Goal: Information Seeking & Learning: Compare options

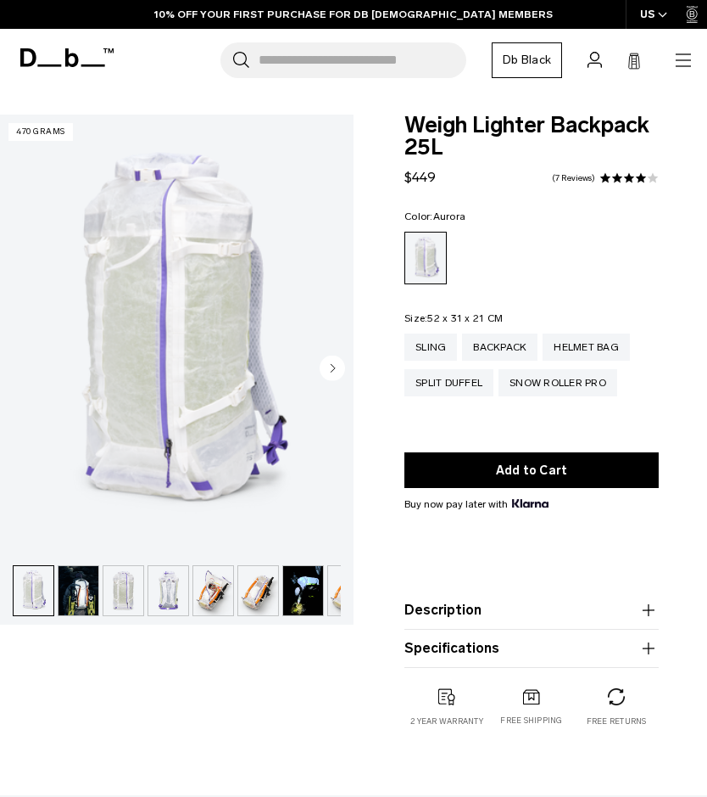
click at [431, 349] on div "Sling" at bounding box center [431, 346] width 53 height 27
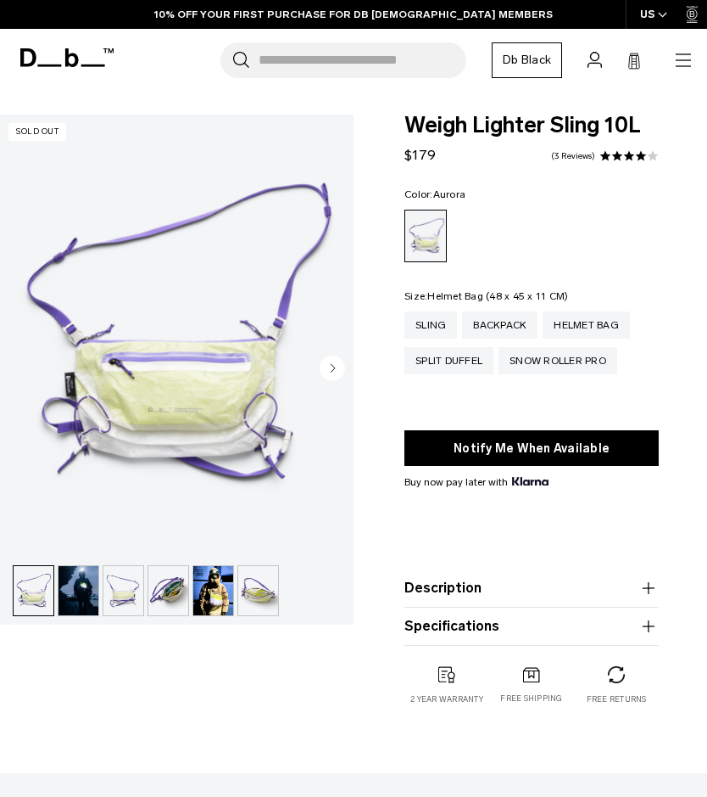
click at [581, 316] on div "Helmet Bag" at bounding box center [586, 324] width 87 height 27
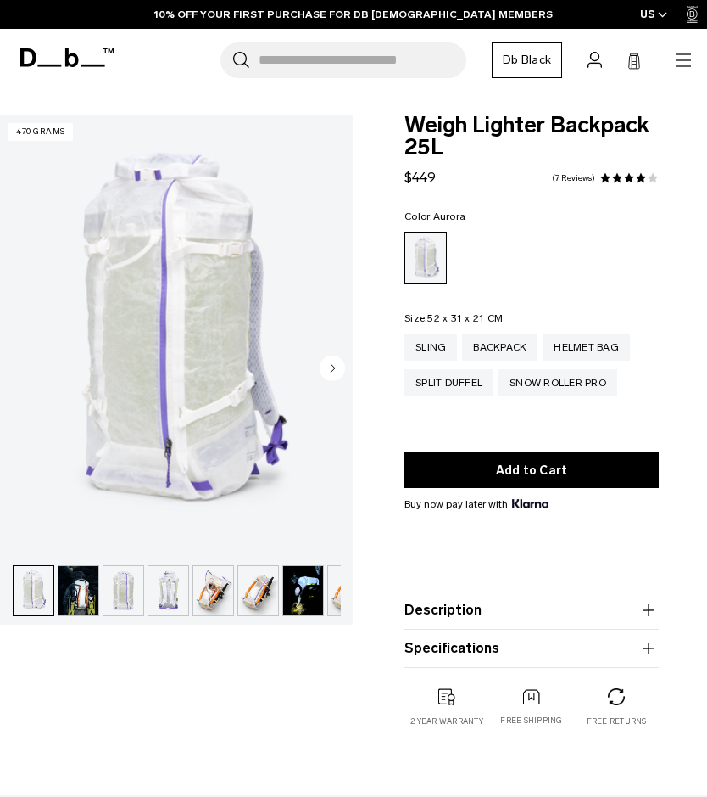
click at [72, 589] on img "button" at bounding box center [79, 590] width 40 height 49
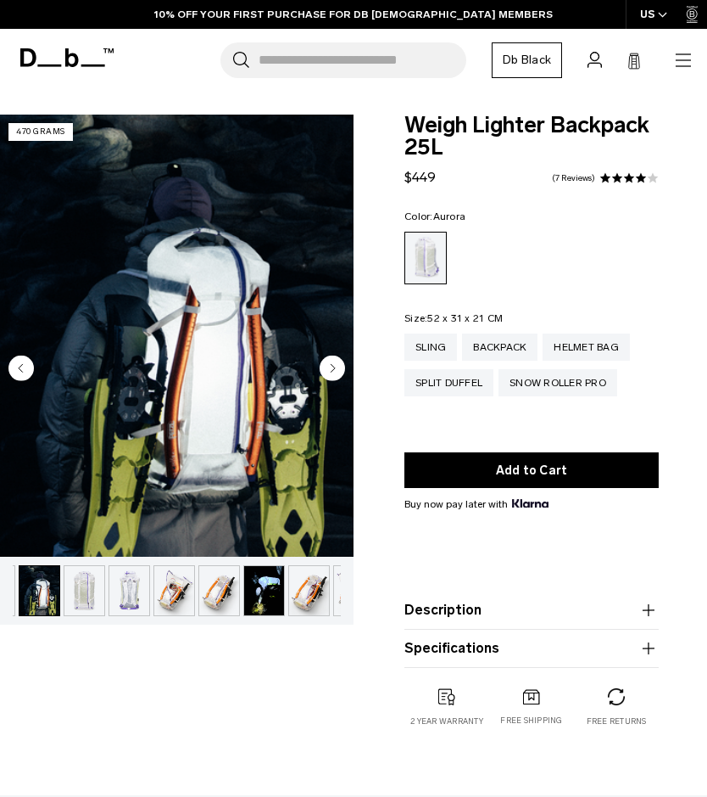
scroll to position [0, 45]
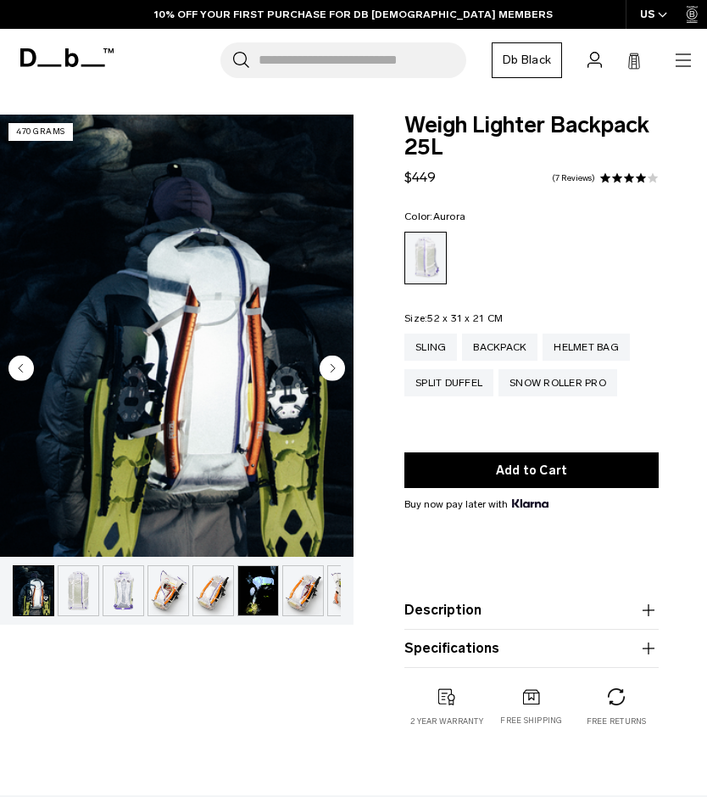
click at [70, 590] on img "button" at bounding box center [79, 590] width 40 height 49
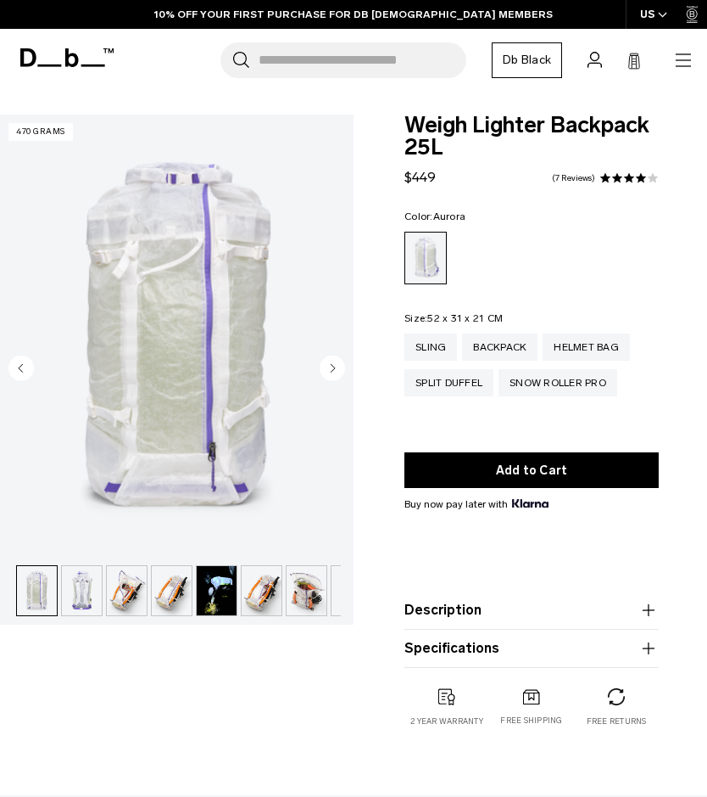
scroll to position [0, 90]
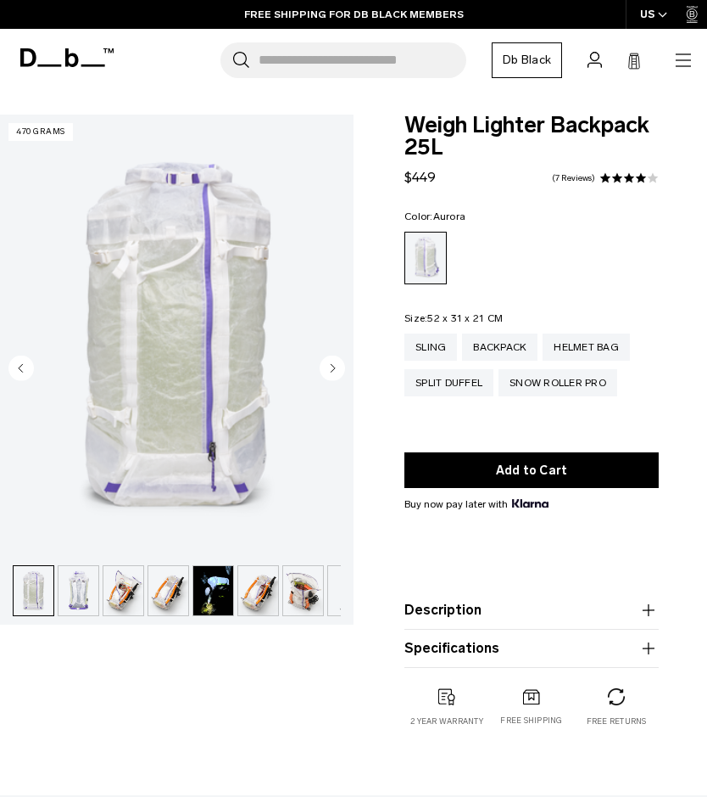
click at [71, 594] on img "button" at bounding box center [79, 590] width 40 height 49
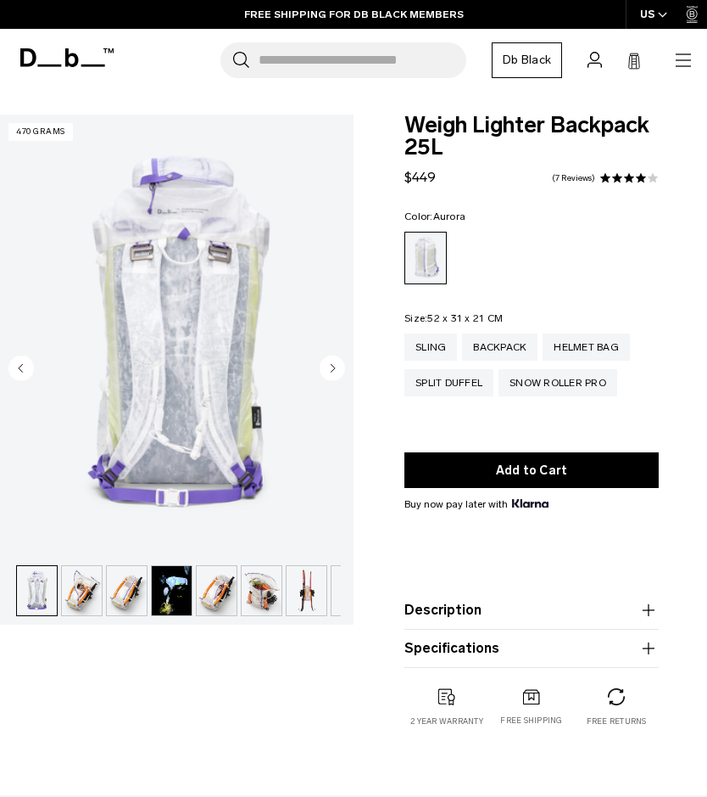
scroll to position [0, 135]
click at [75, 595] on img "button" at bounding box center [79, 590] width 40 height 49
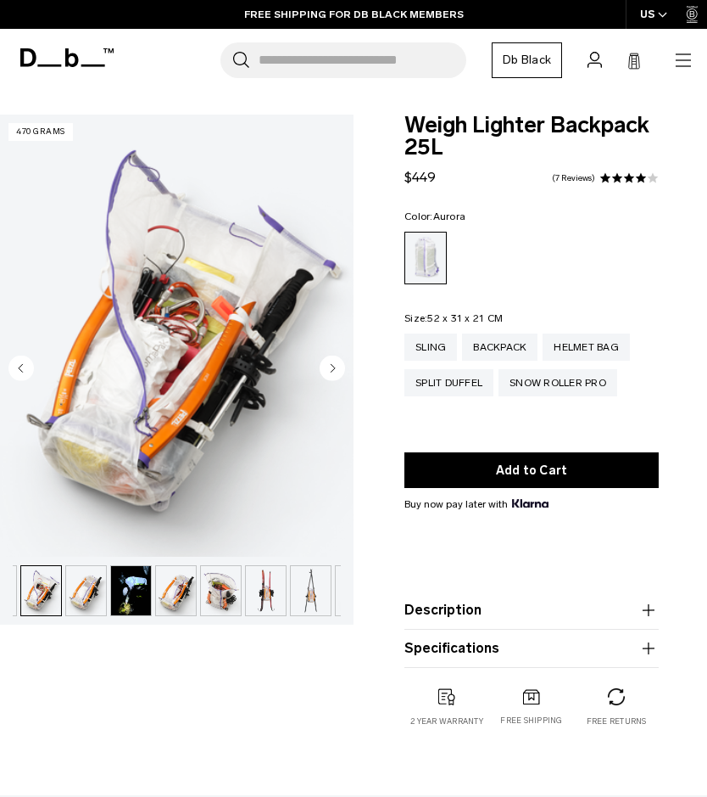
scroll to position [0, 180]
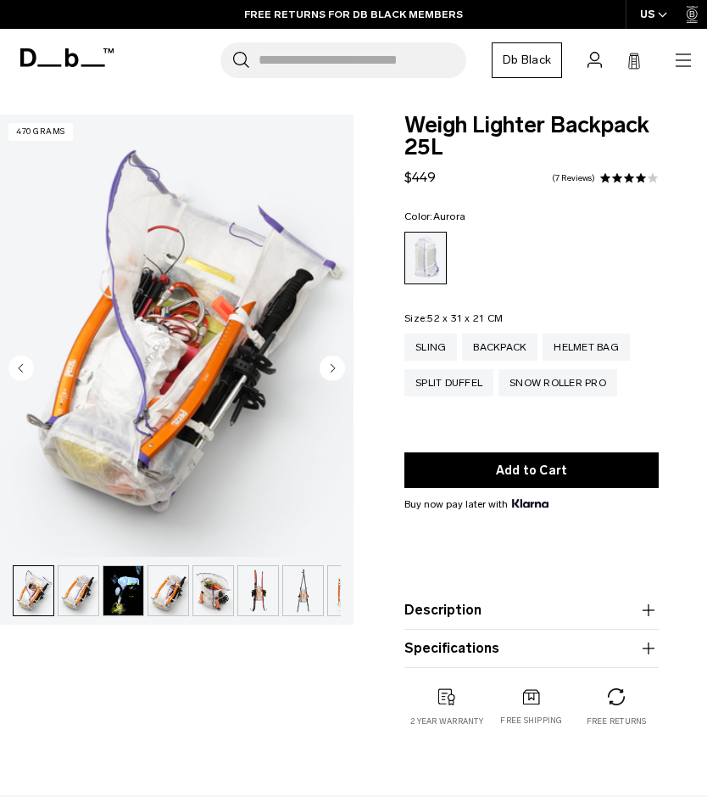
click at [115, 589] on img "button" at bounding box center [123, 590] width 40 height 49
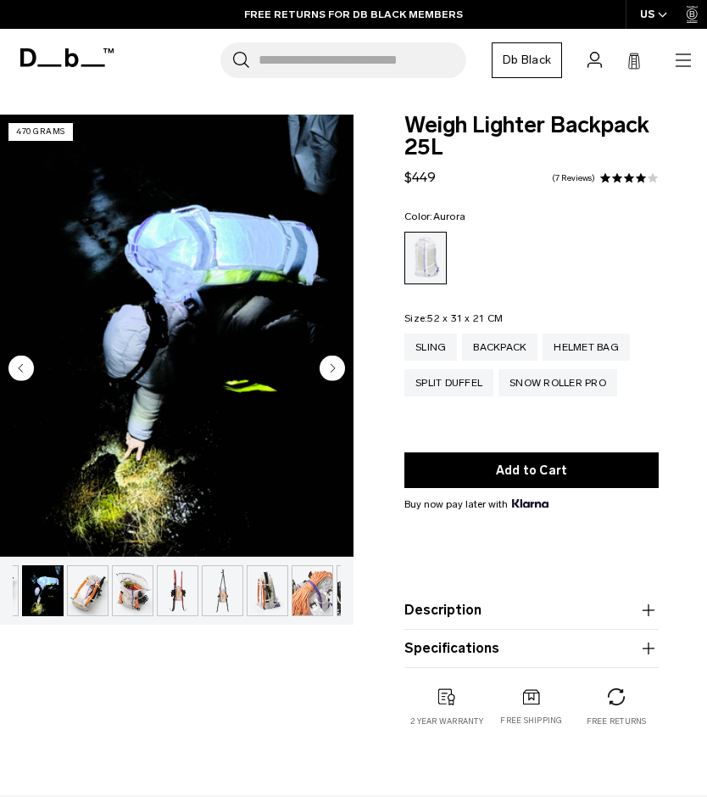
scroll to position [0, 270]
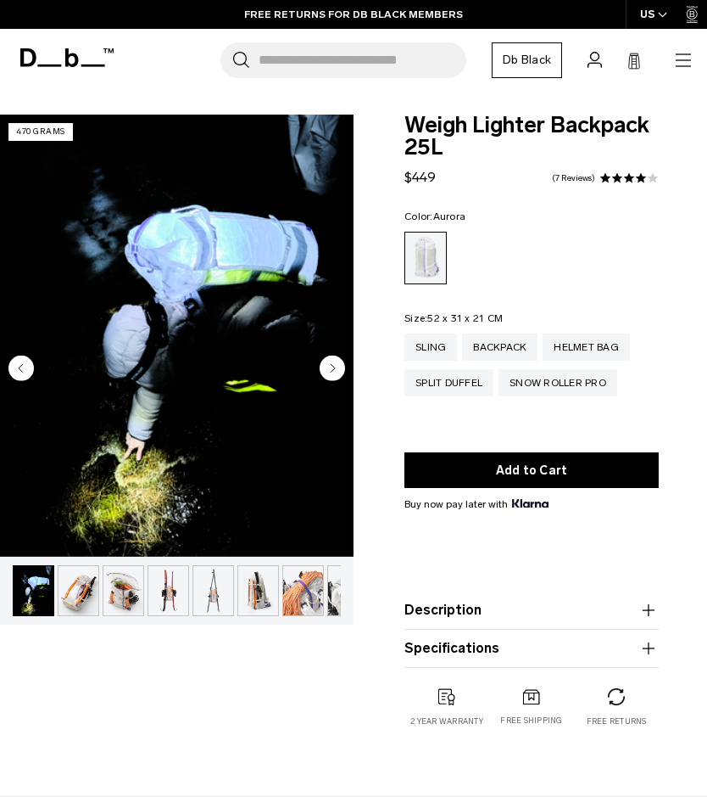
click at [78, 594] on img "button" at bounding box center [79, 590] width 40 height 49
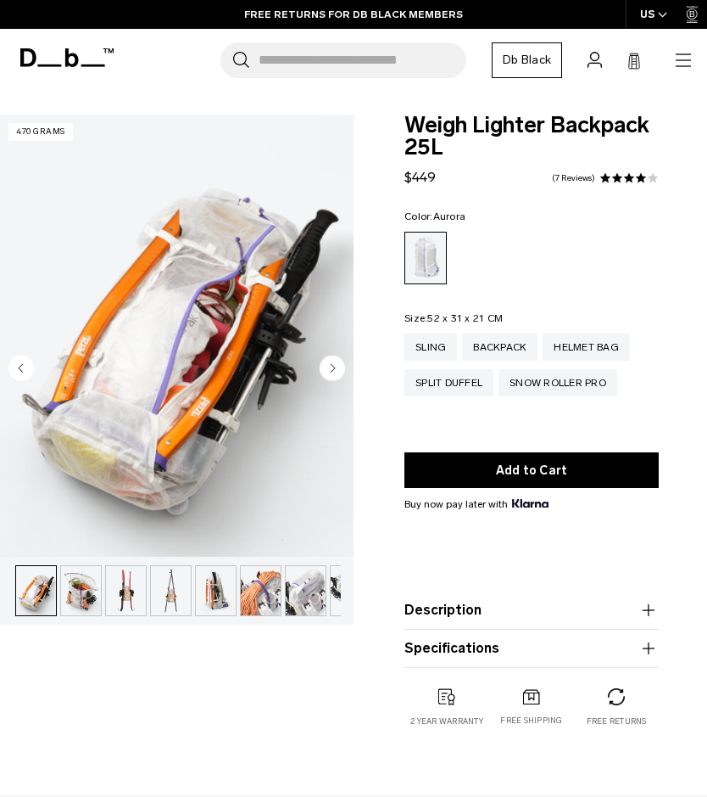
scroll to position [0, 315]
click at [77, 593] on img "button" at bounding box center [79, 590] width 40 height 49
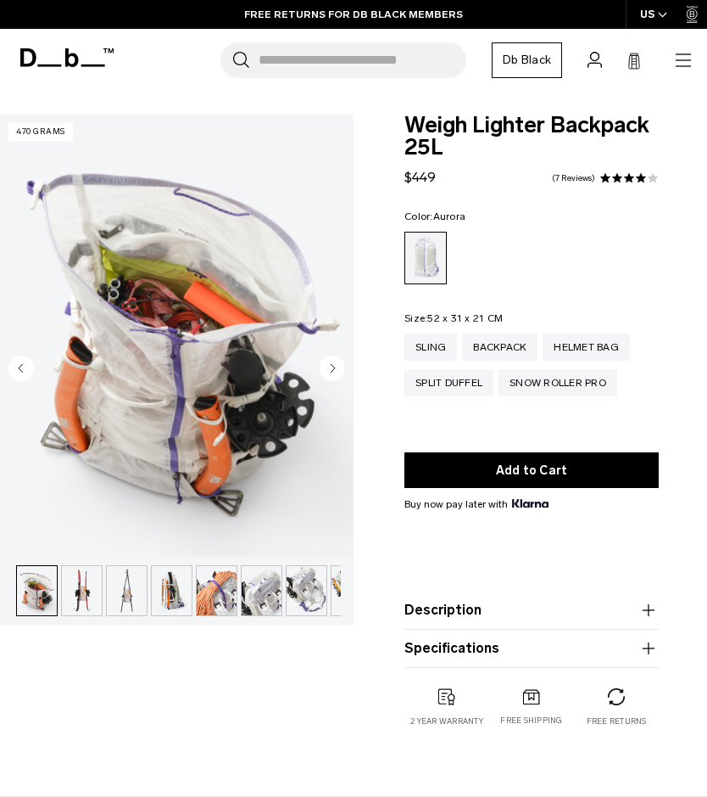
scroll to position [0, 360]
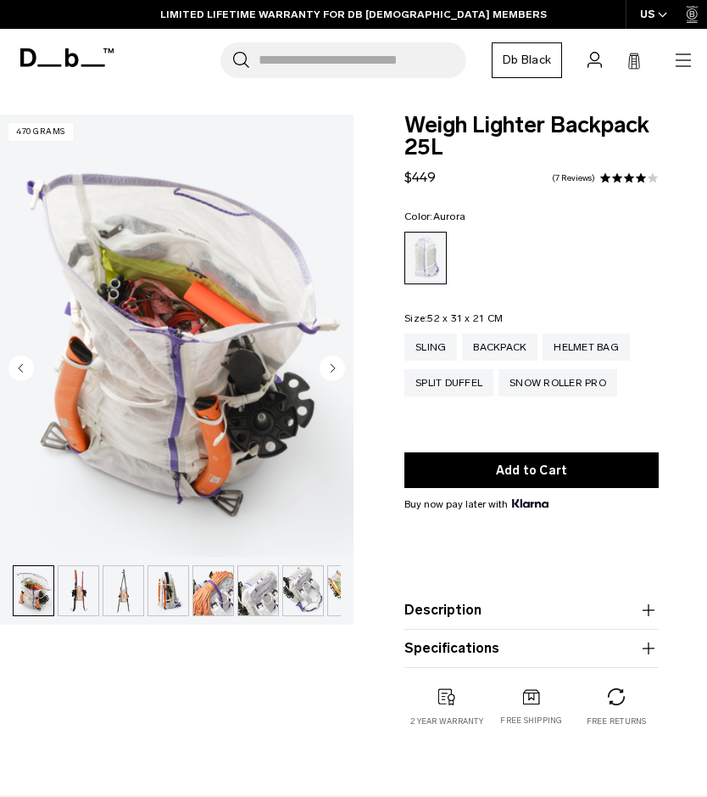
click at [76, 593] on img "button" at bounding box center [79, 590] width 40 height 49
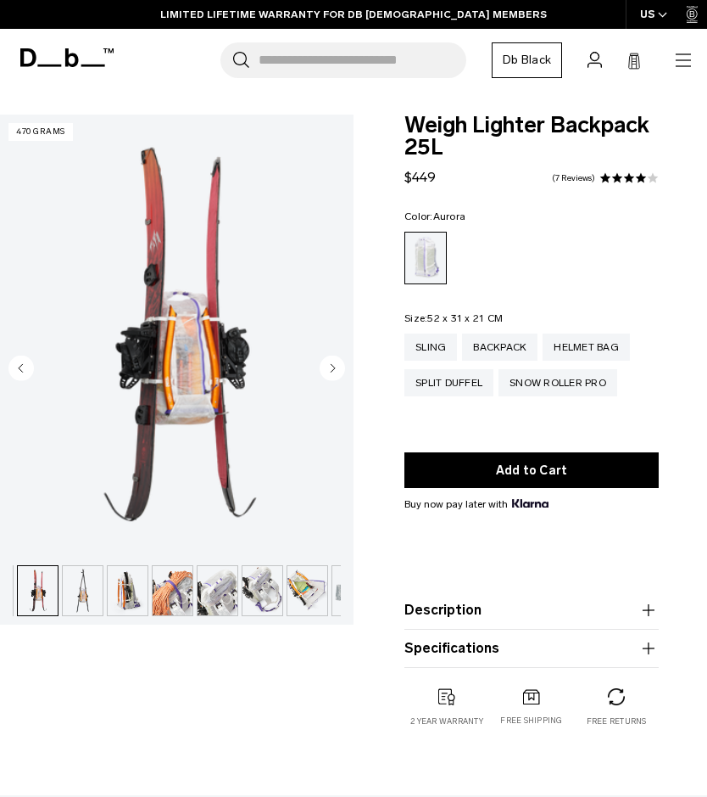
scroll to position [0, 405]
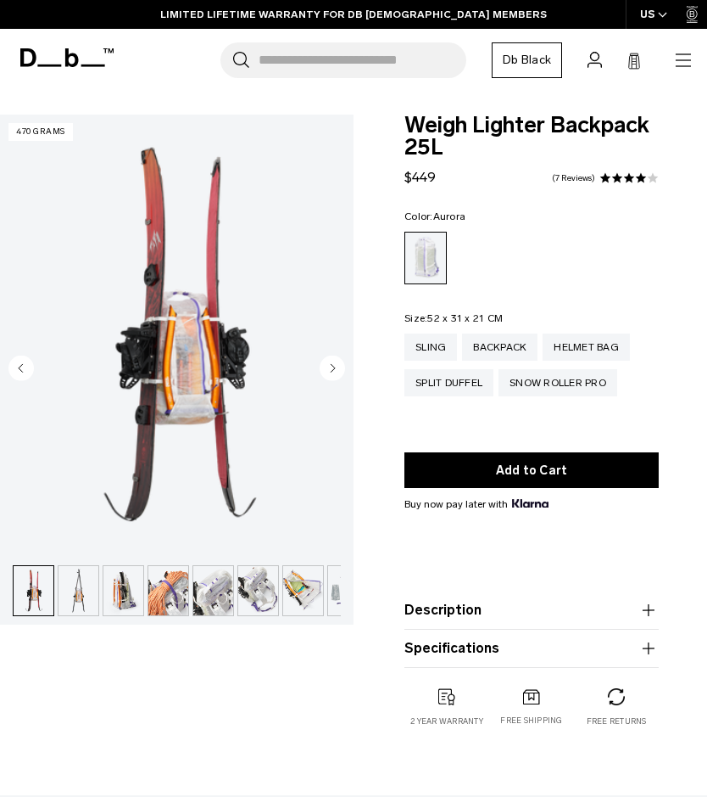
click at [77, 594] on img "button" at bounding box center [79, 590] width 40 height 49
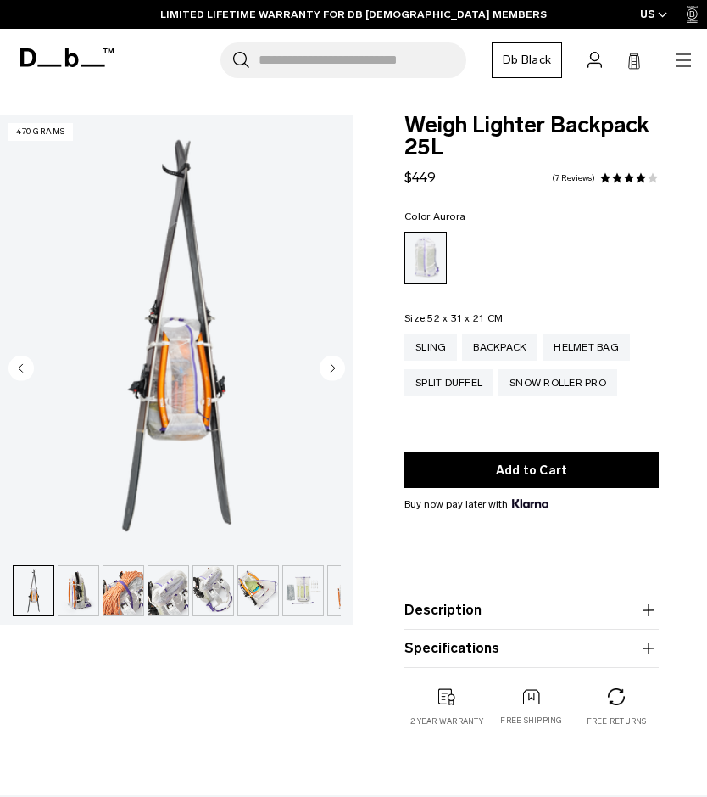
click at [90, 591] on img "button" at bounding box center [79, 590] width 40 height 49
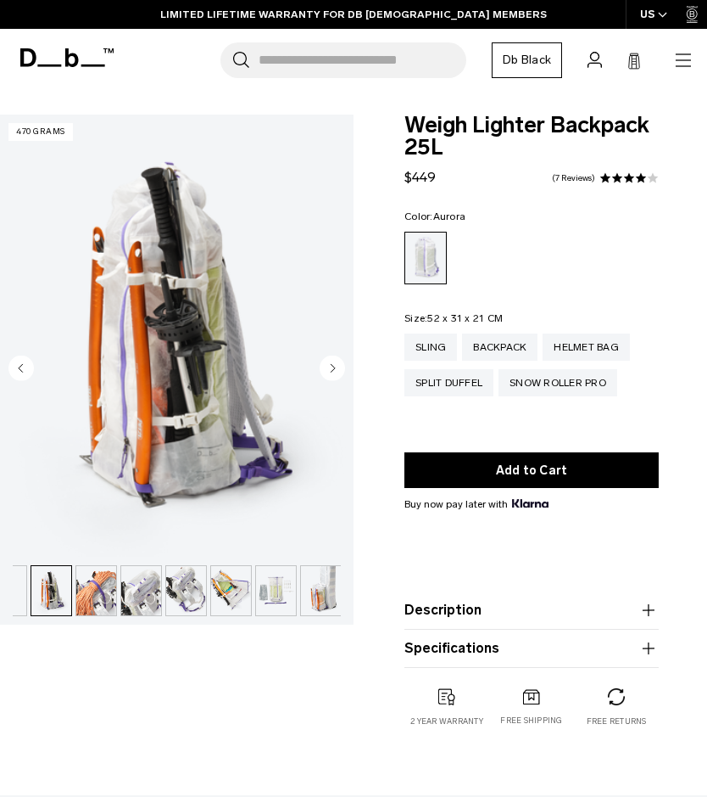
scroll to position [0, 478]
click at [94, 591] on img "button" at bounding box center [95, 590] width 40 height 49
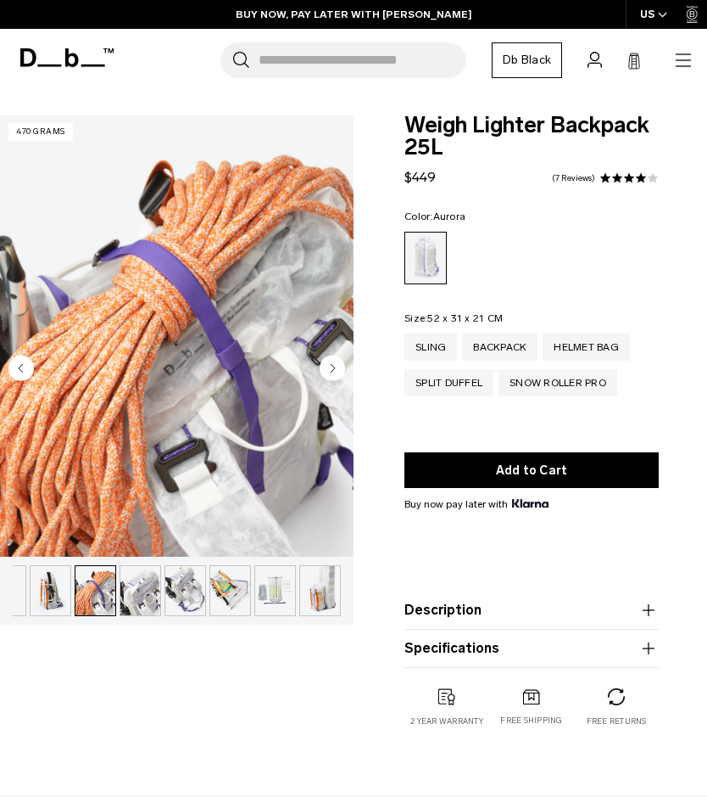
click at [135, 593] on img "button" at bounding box center [140, 590] width 40 height 49
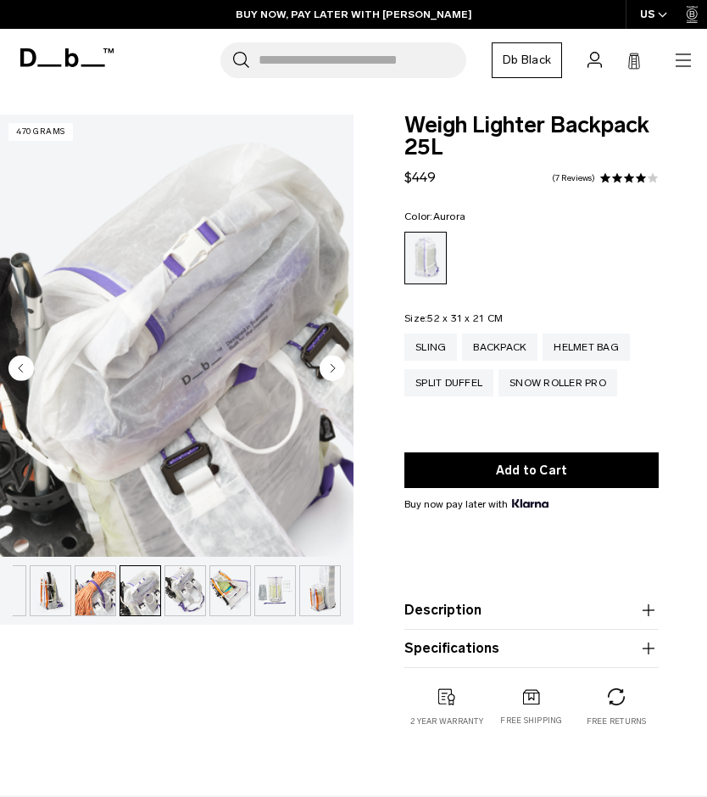
click at [185, 607] on img "button" at bounding box center [185, 590] width 40 height 49
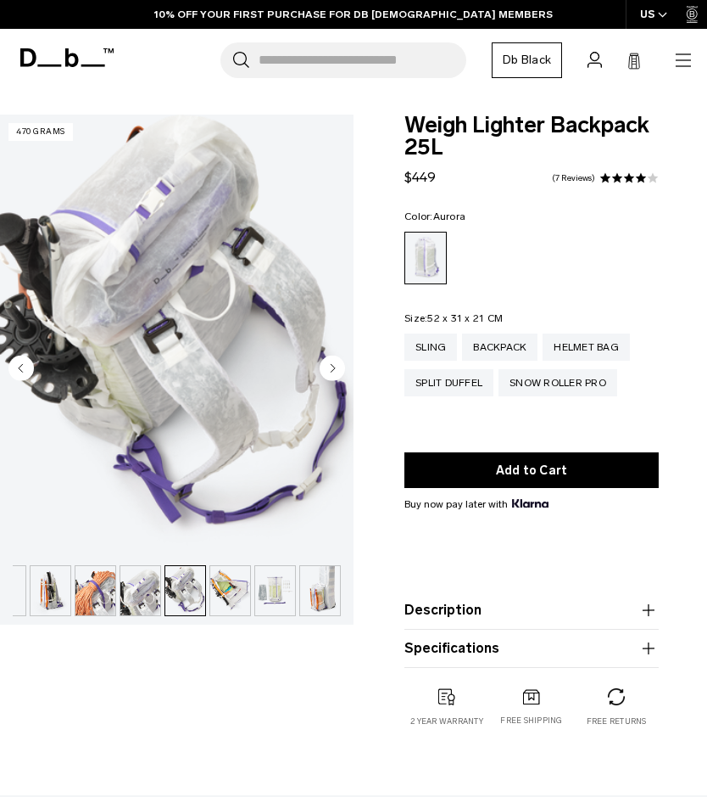
click at [220, 601] on img "button" at bounding box center [230, 590] width 40 height 49
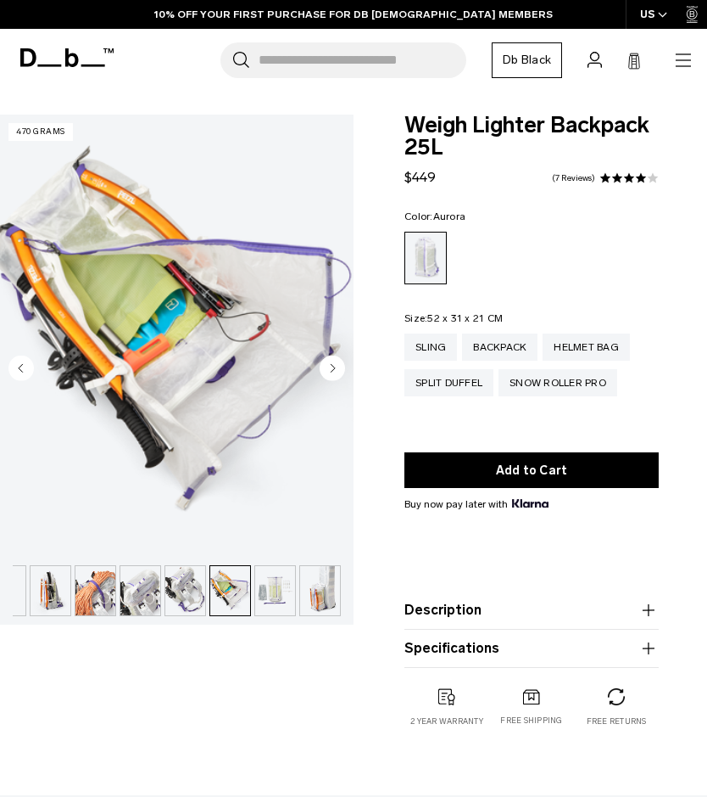
click at [277, 590] on img "button" at bounding box center [275, 590] width 40 height 49
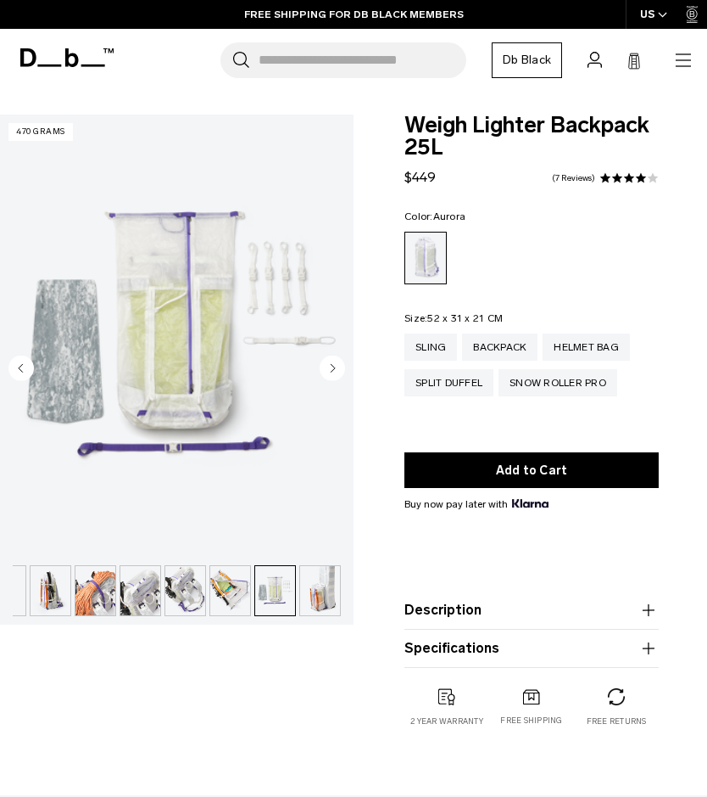
click at [318, 600] on img "button" at bounding box center [320, 590] width 40 height 49
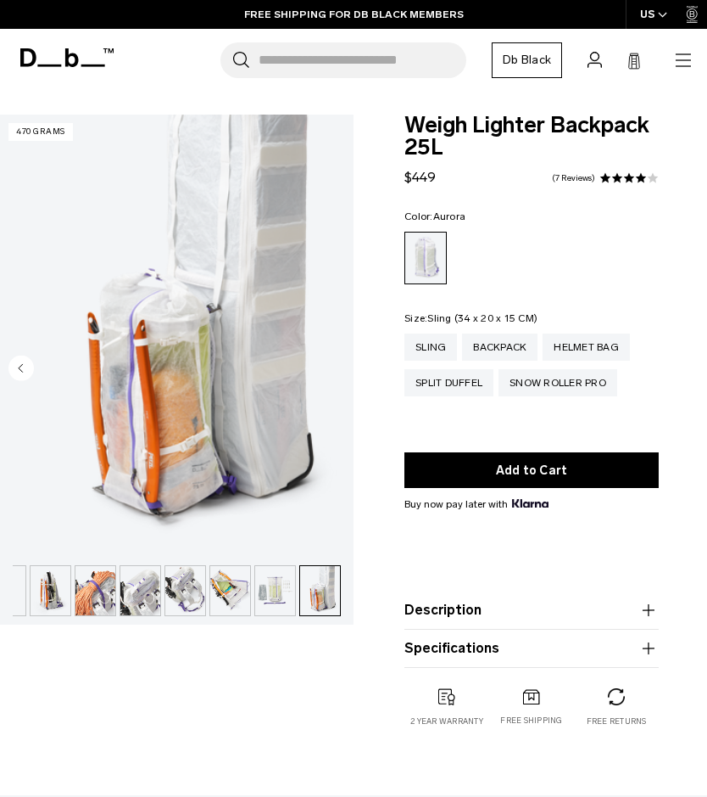
click at [429, 349] on div "Sling" at bounding box center [431, 346] width 53 height 27
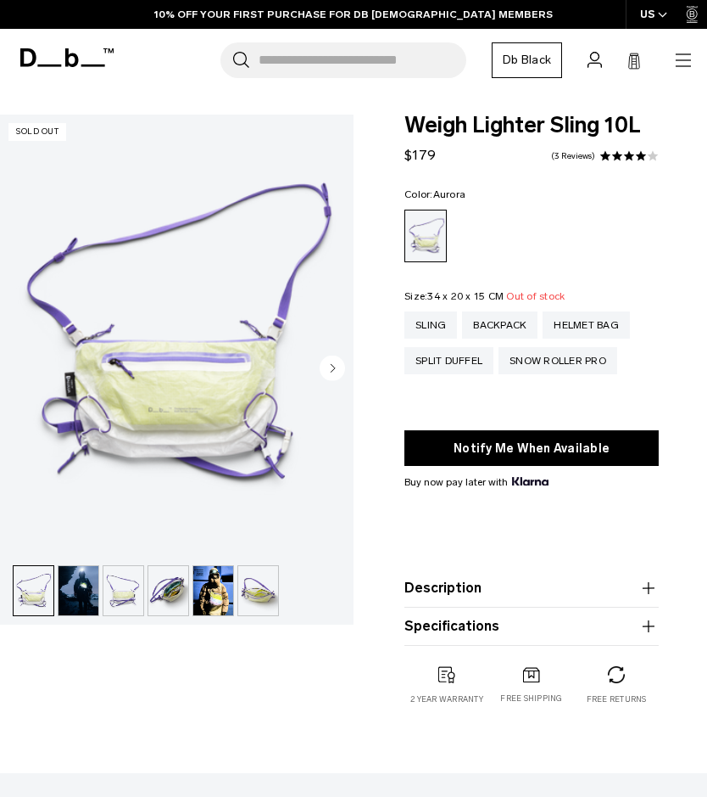
click at [507, 325] on div "Backpack" at bounding box center [499, 324] width 75 height 27
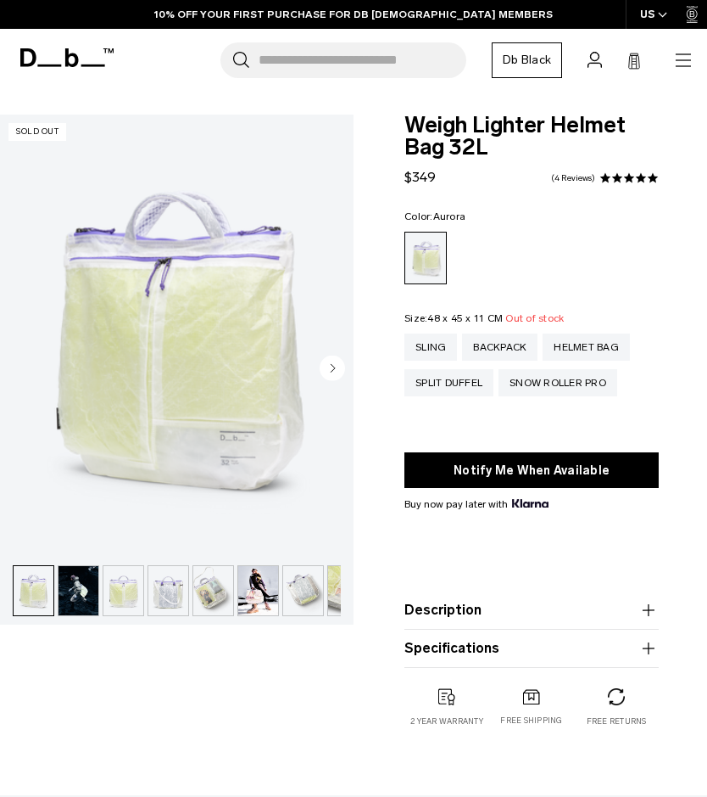
click at [121, 590] on img "button" at bounding box center [123, 590] width 40 height 49
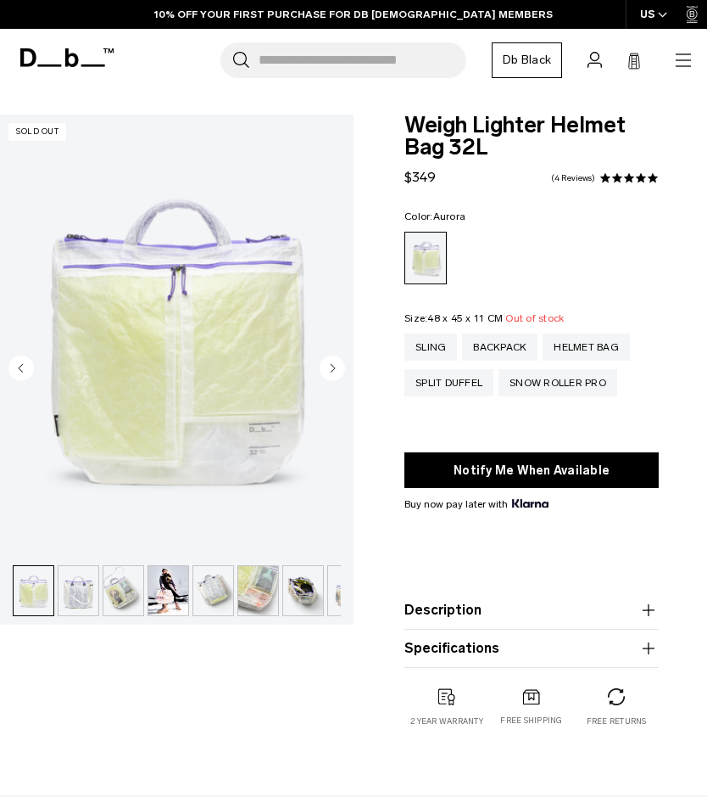
click at [169, 595] on img "button" at bounding box center [168, 590] width 40 height 49
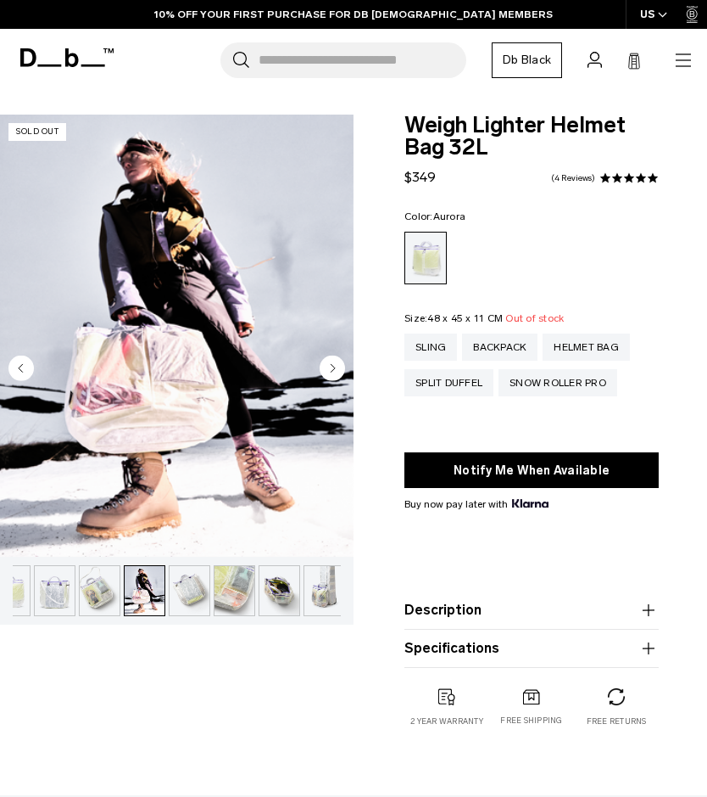
scroll to position [0, 118]
click at [173, 596] on img "button" at bounding box center [185, 590] width 40 height 49
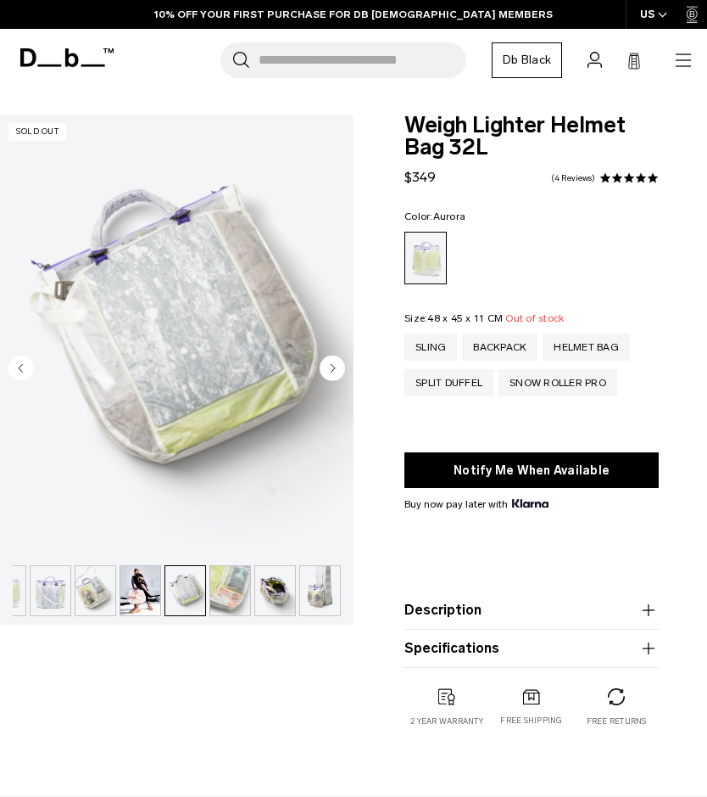
click at [103, 602] on img "button" at bounding box center [95, 590] width 40 height 49
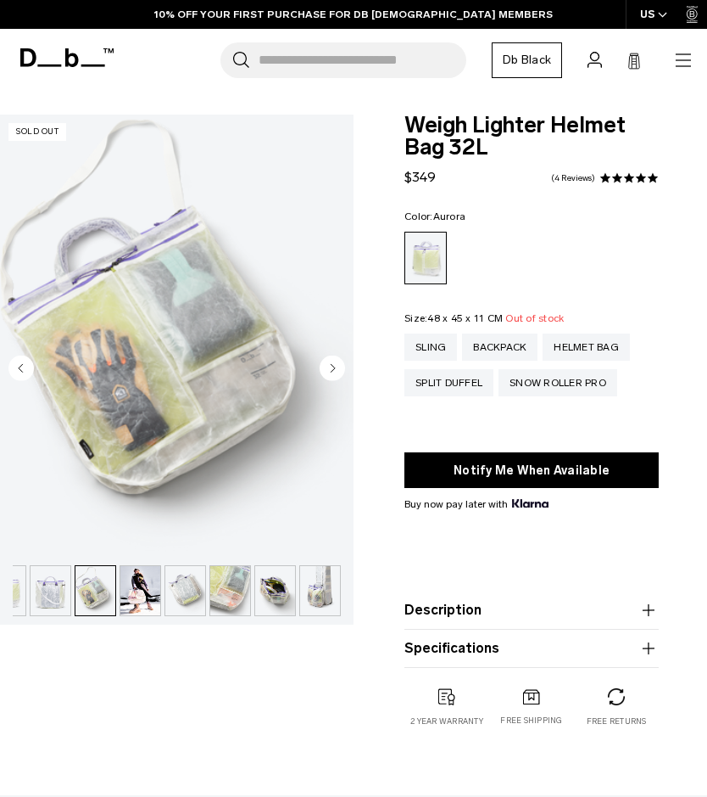
click at [141, 593] on img "button" at bounding box center [140, 590] width 40 height 49
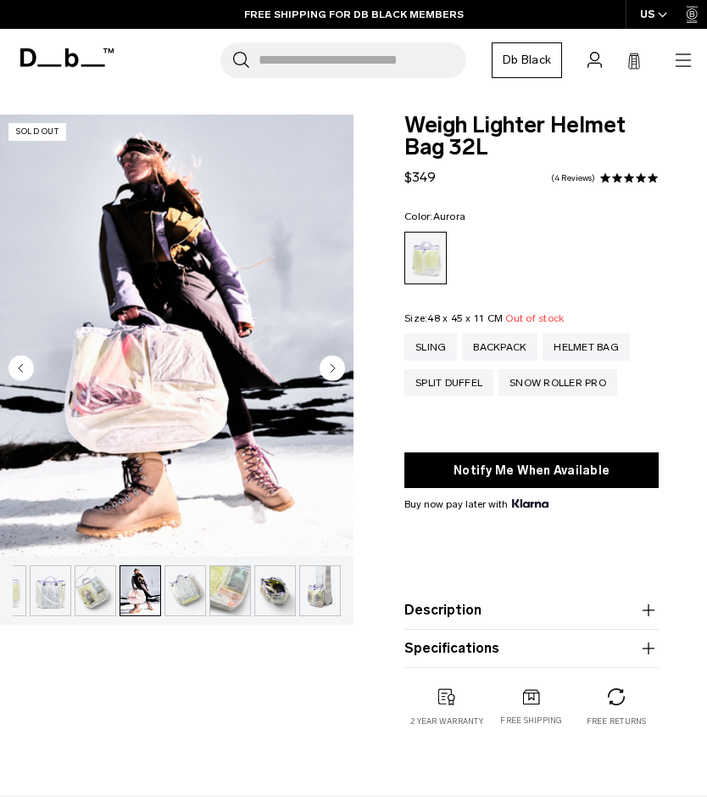
click at [230, 584] on img "button" at bounding box center [230, 590] width 40 height 49
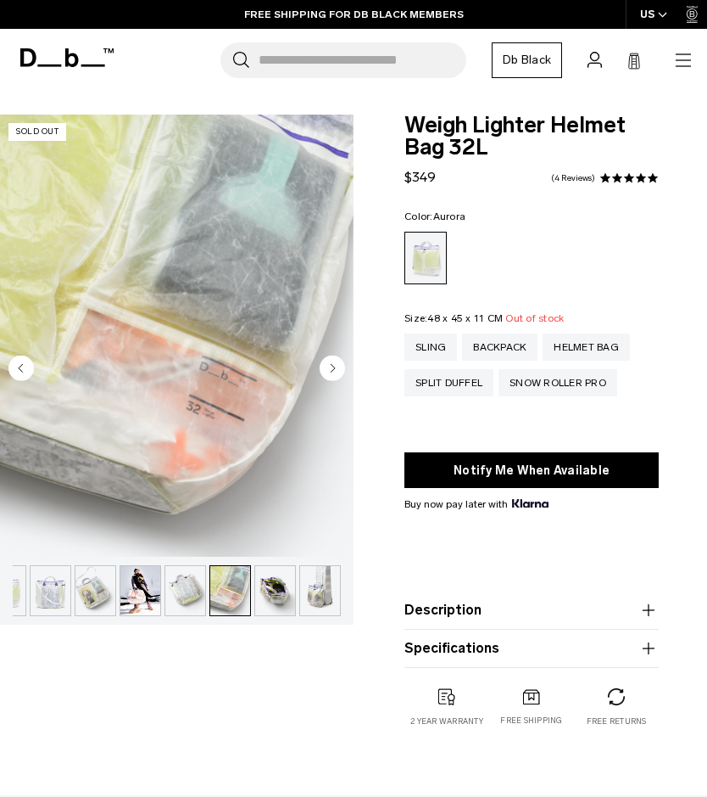
click at [269, 591] on img "button" at bounding box center [275, 590] width 40 height 49
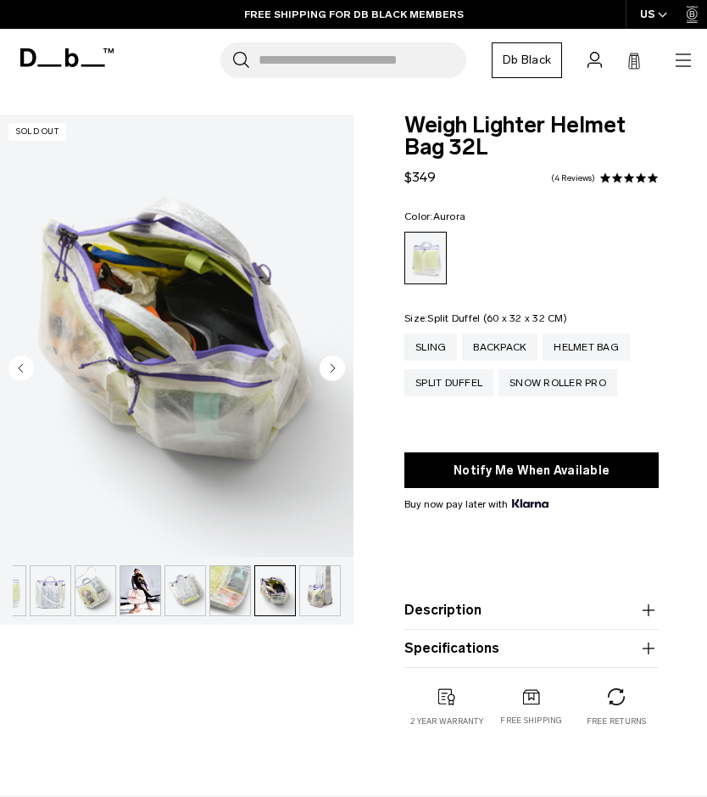
click at [461, 387] on div "Split Duffel" at bounding box center [449, 382] width 89 height 27
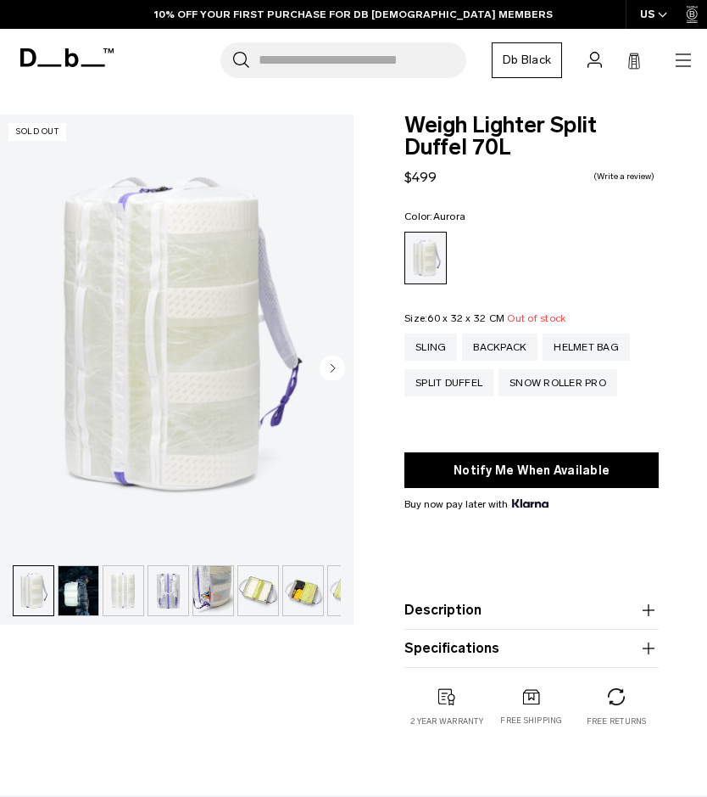
click at [176, 580] on img "button" at bounding box center [168, 590] width 40 height 49
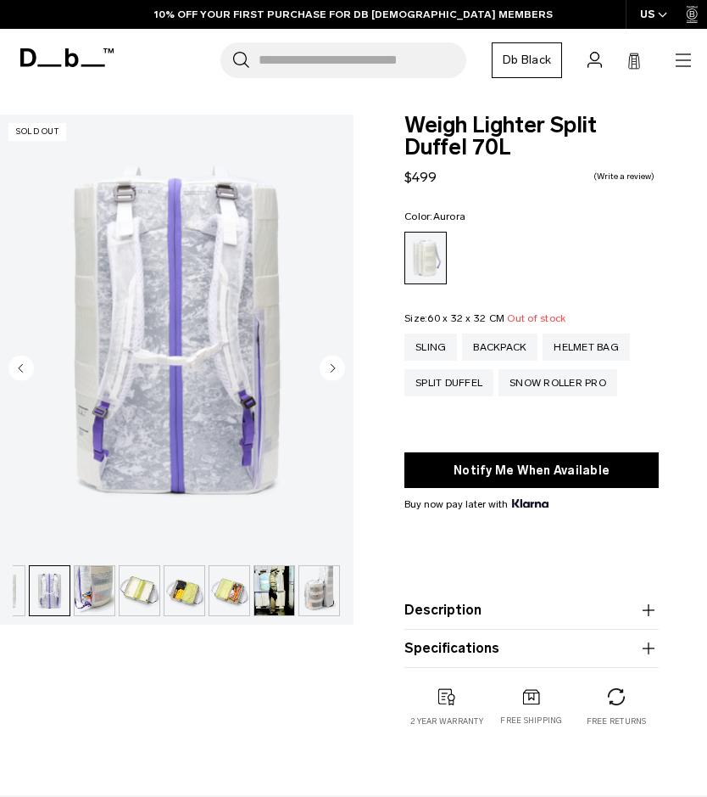
scroll to position [0, 135]
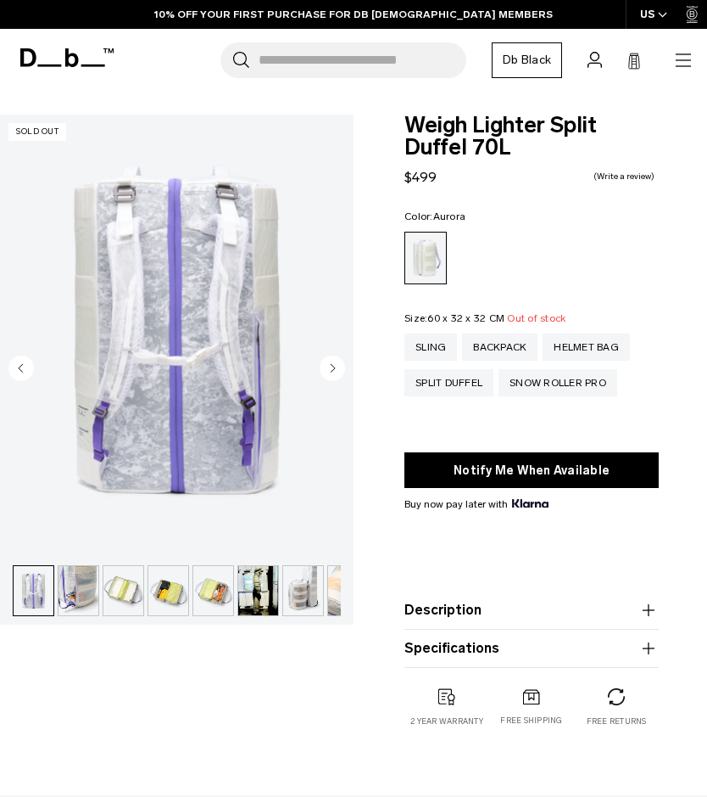
click at [165, 586] on img "button" at bounding box center [168, 590] width 40 height 49
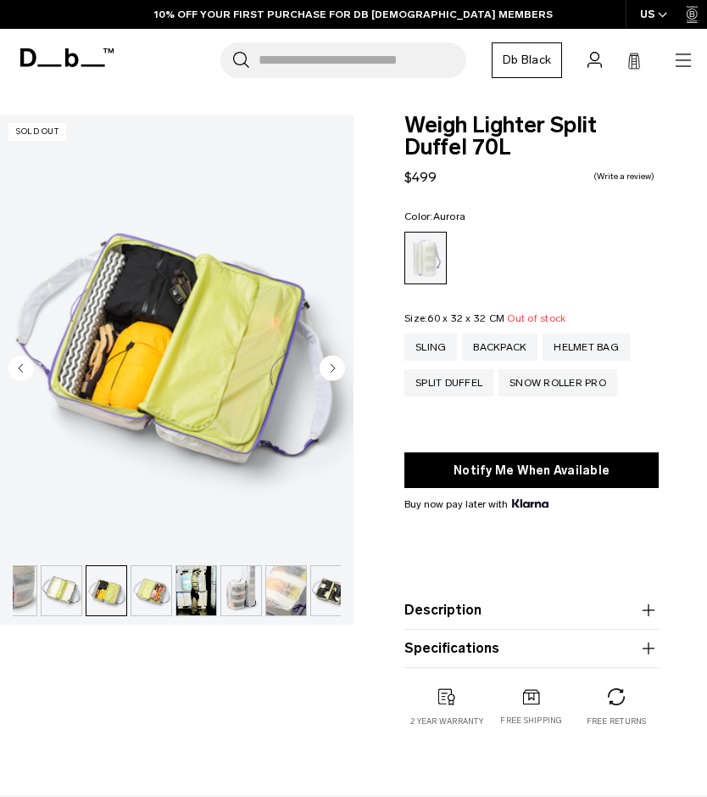
scroll to position [0, 208]
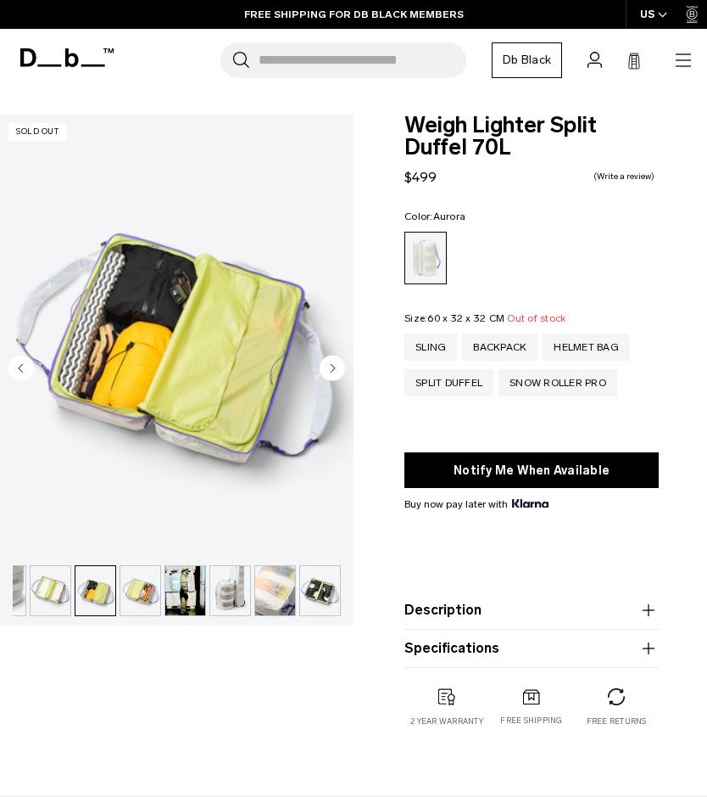
click at [142, 589] on img "button" at bounding box center [140, 590] width 40 height 49
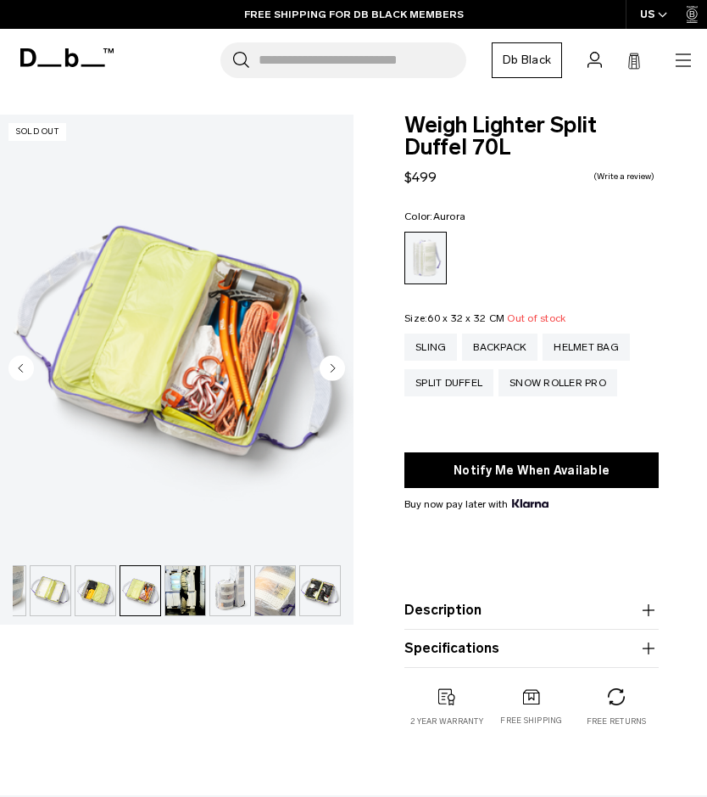
click at [173, 588] on img "button" at bounding box center [185, 590] width 40 height 49
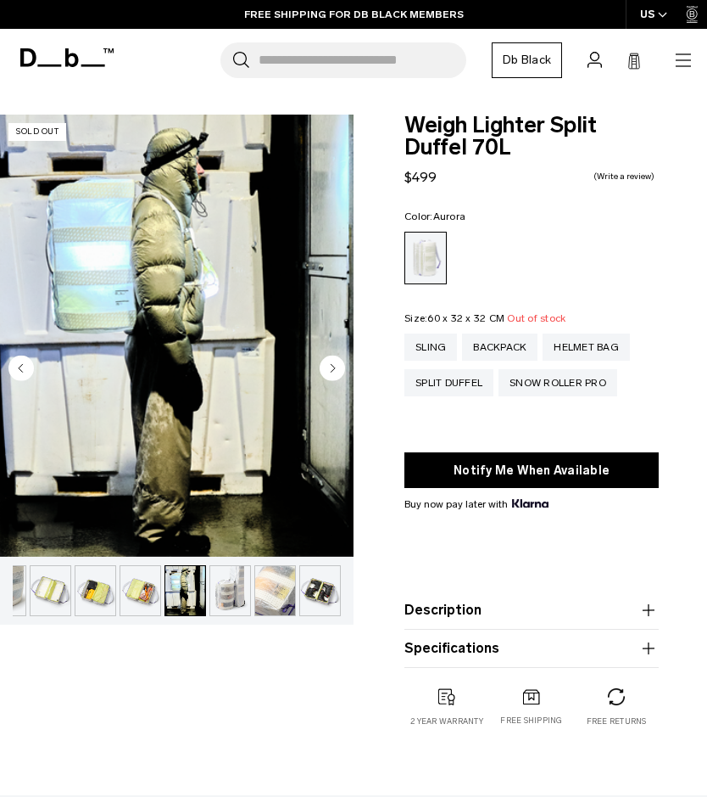
click at [215, 601] on img "button" at bounding box center [230, 590] width 40 height 49
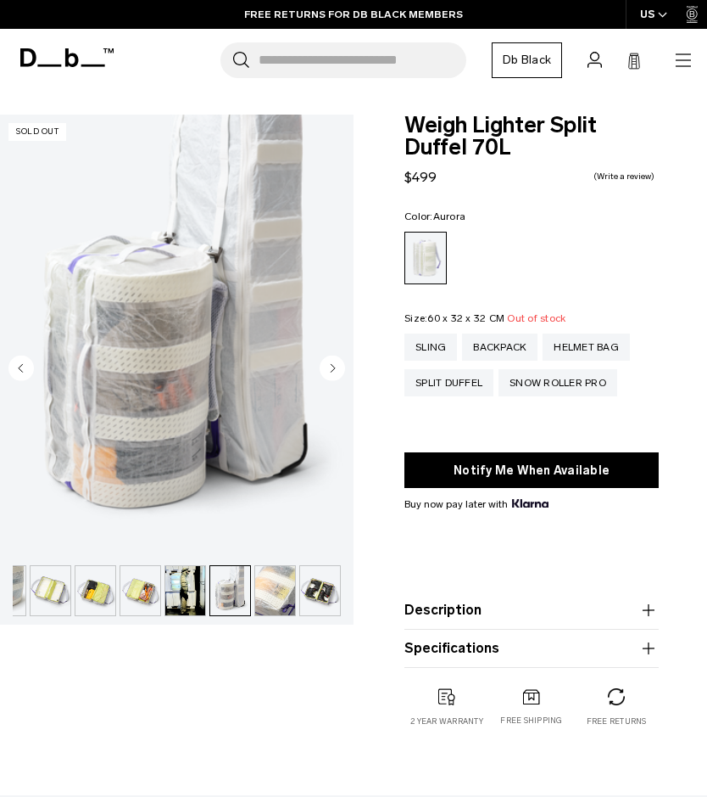
click at [260, 590] on img "button" at bounding box center [275, 590] width 40 height 49
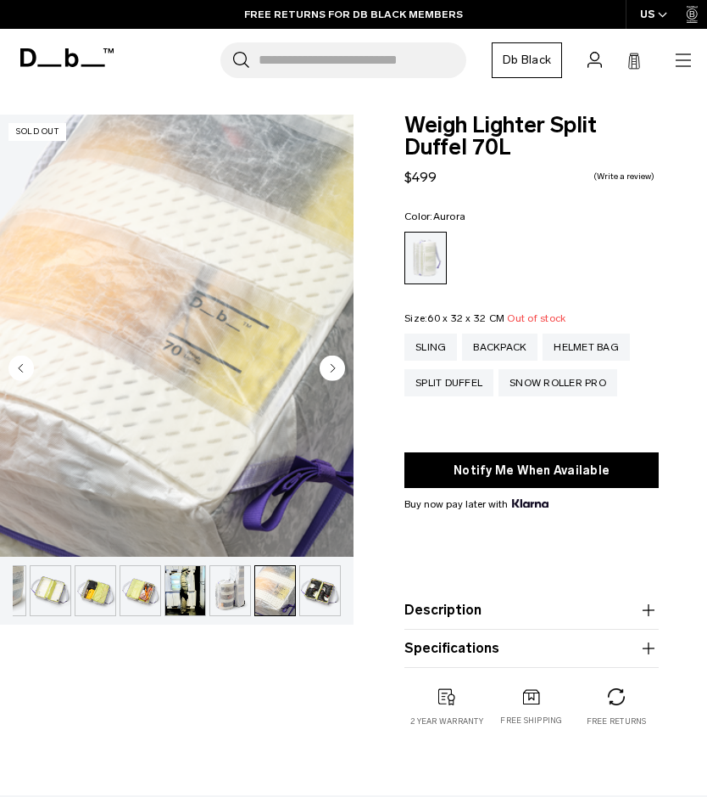
click at [318, 600] on img "button" at bounding box center [320, 590] width 40 height 49
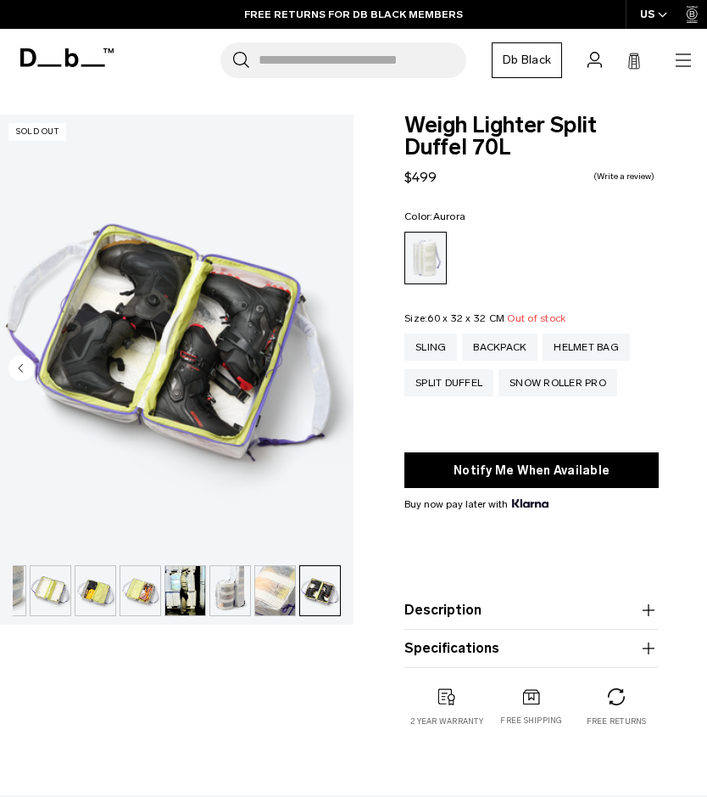
click at [649, 604] on icon "button" at bounding box center [649, 610] width 20 height 20
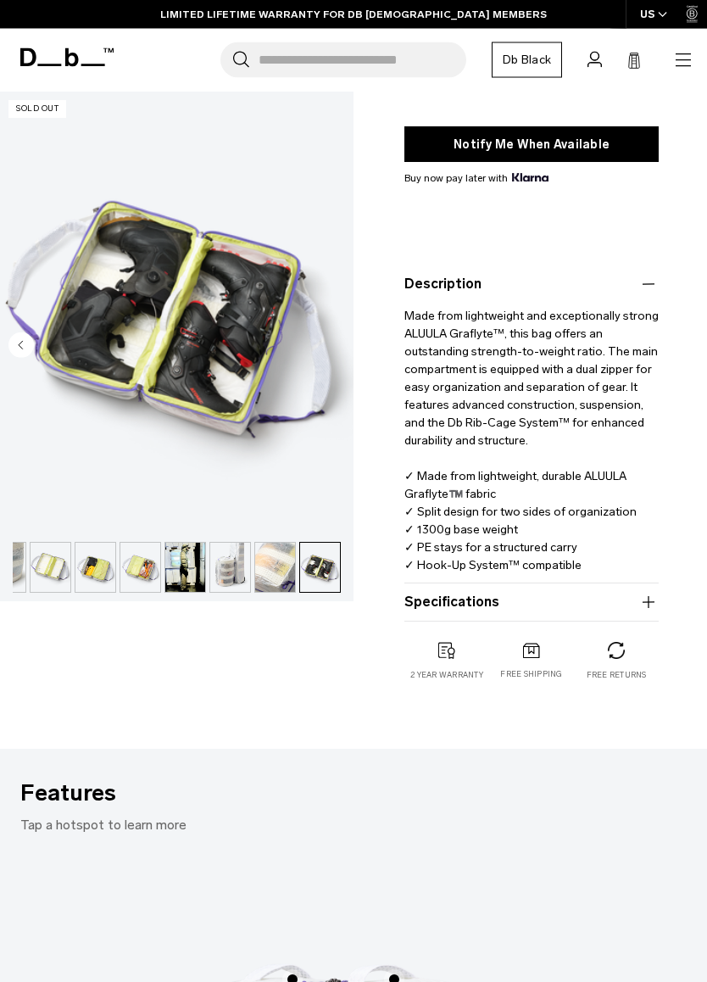
scroll to position [333, 0]
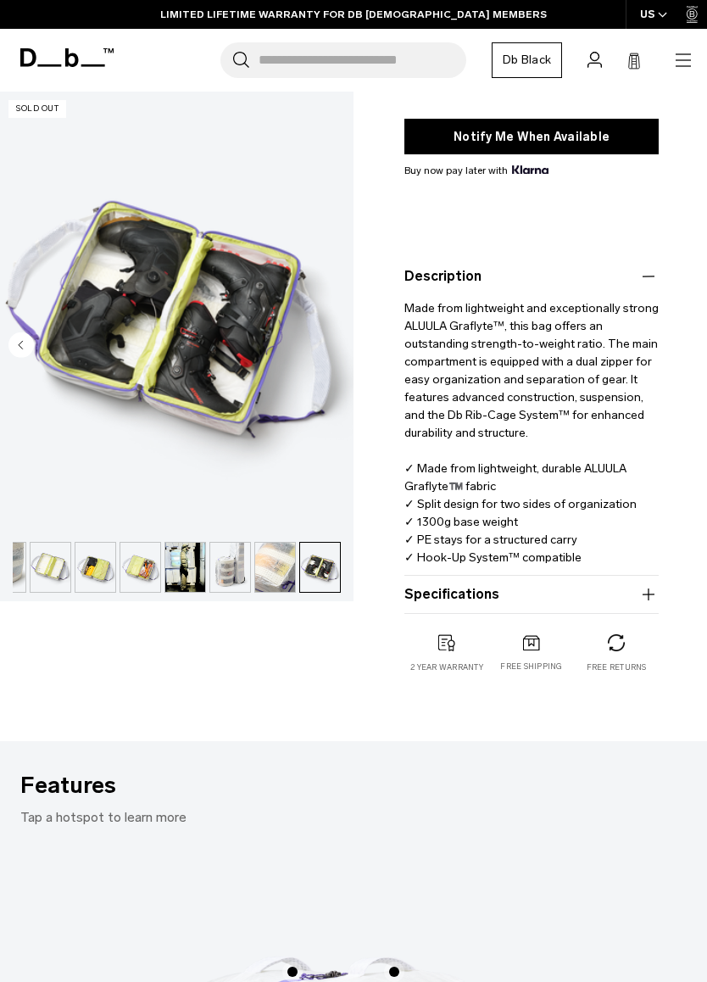
click at [641, 587] on icon "button" at bounding box center [649, 594] width 20 height 20
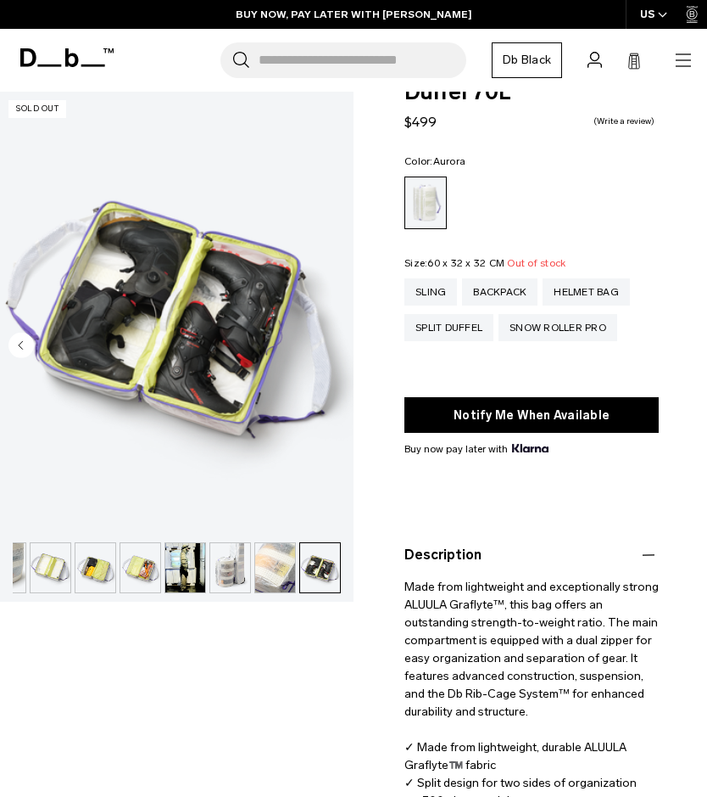
scroll to position [41, 0]
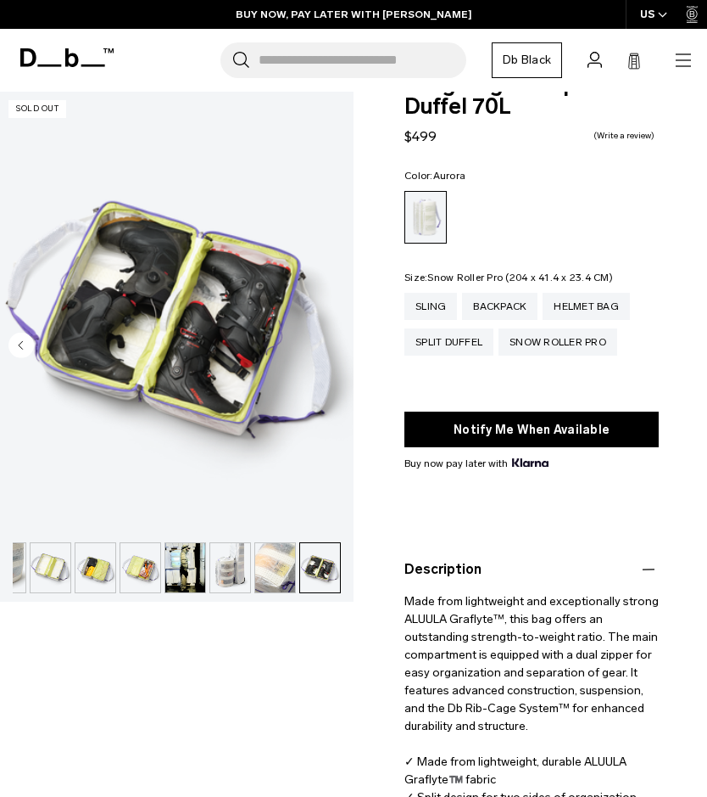
click at [586, 344] on div "Snow Roller Pro" at bounding box center [558, 341] width 119 height 27
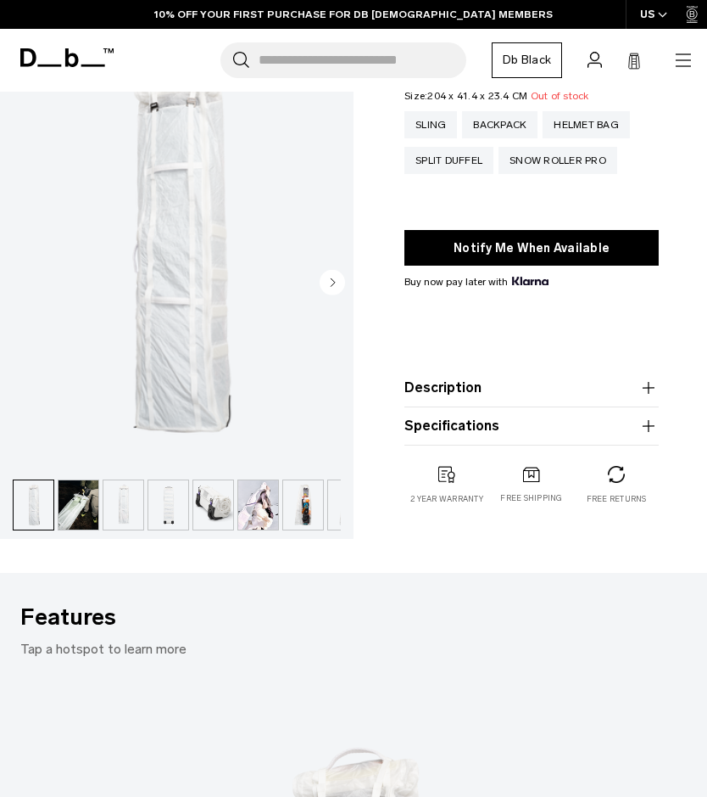
click at [641, 465] on div "Weigh Lighter Snow Roller Pro 127L $1,059 5.0 star rating 1 Review Color: [GEOG…" at bounding box center [532, 215] width 356 height 646
click at [646, 419] on icon "button" at bounding box center [649, 426] width 20 height 20
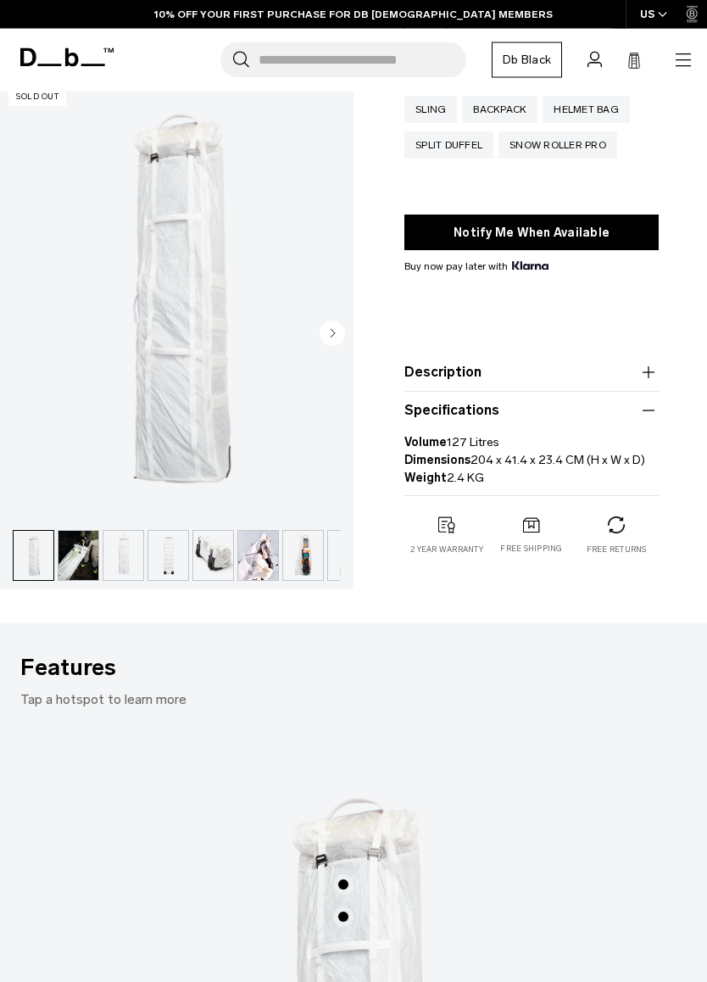
scroll to position [242, 0]
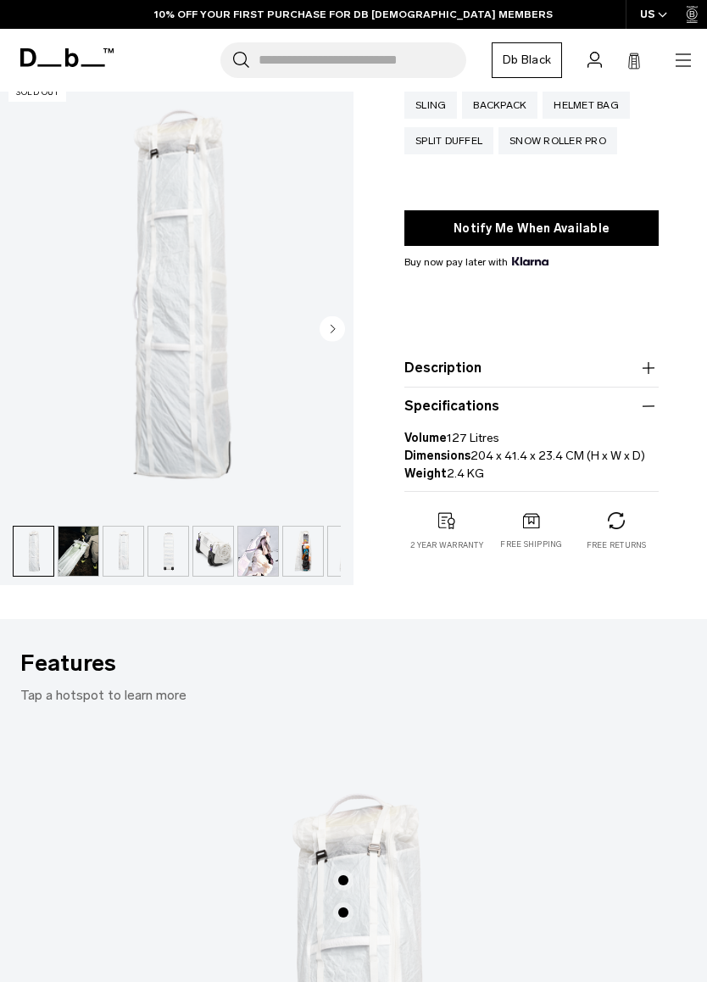
click at [74, 549] on img "button" at bounding box center [79, 551] width 40 height 49
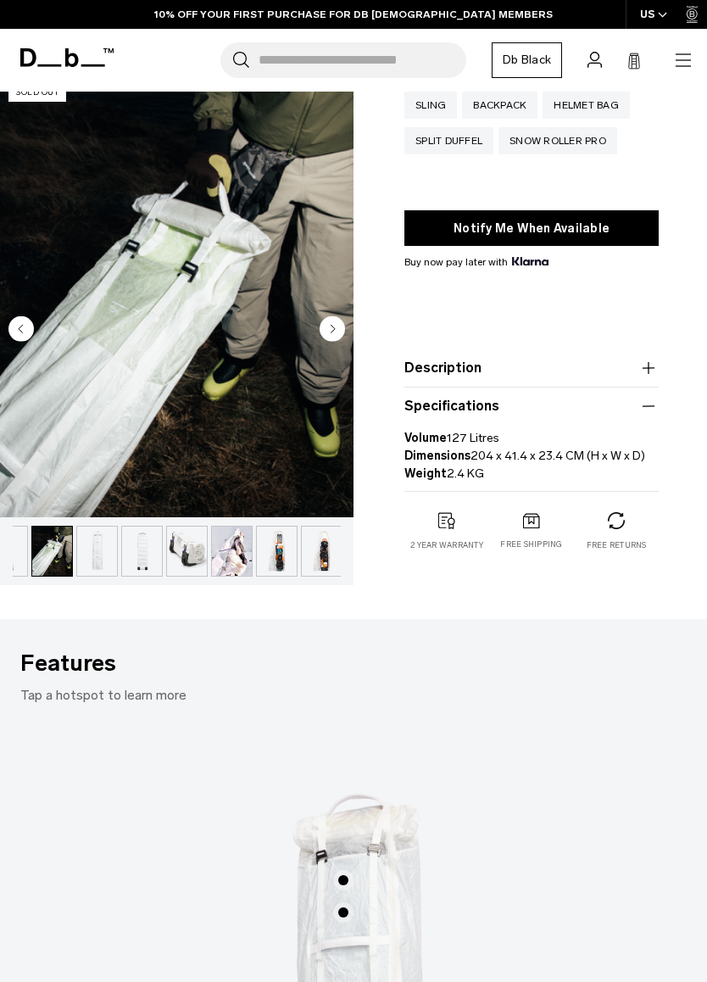
scroll to position [0, 28]
click at [98, 560] on img "button" at bounding box center [95, 551] width 40 height 49
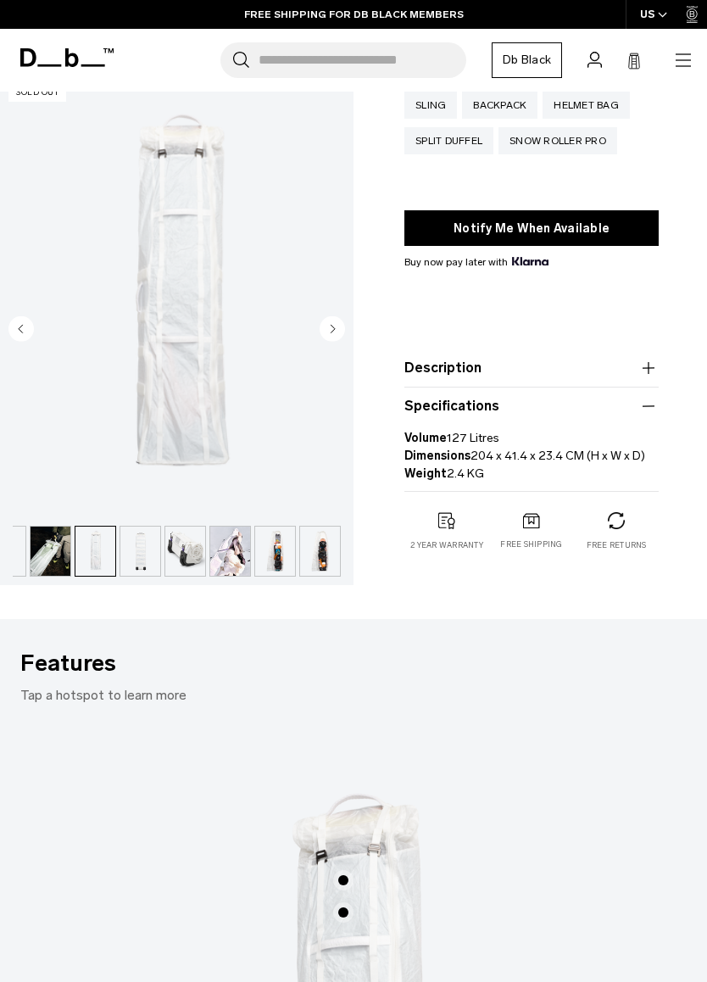
click at [178, 547] on img "button" at bounding box center [185, 551] width 40 height 49
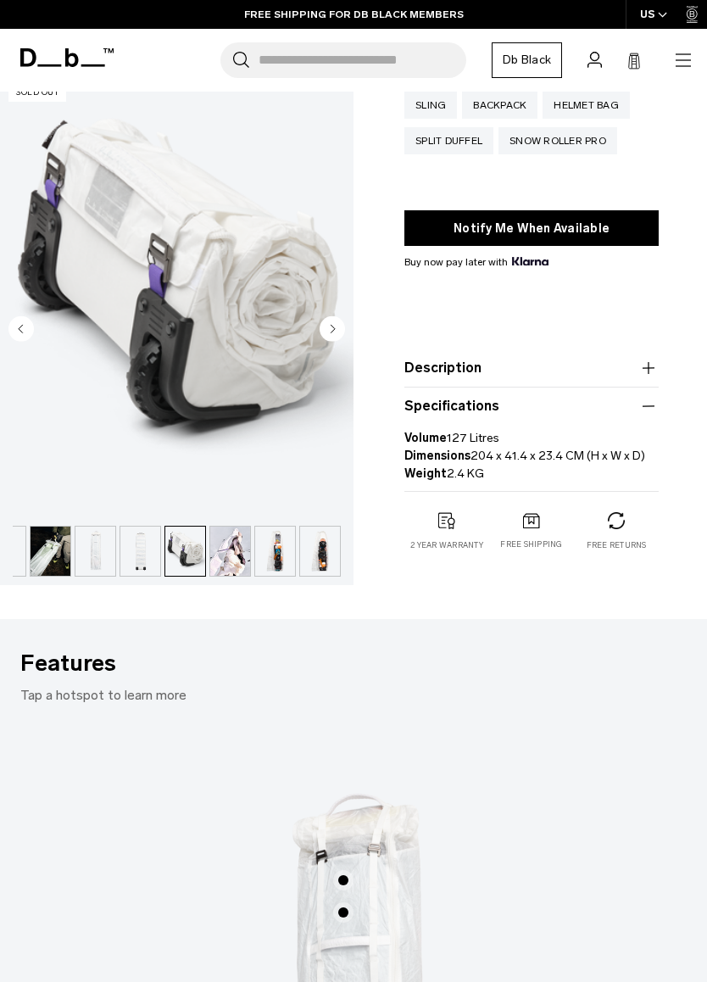
click at [233, 561] on img "button" at bounding box center [230, 551] width 40 height 49
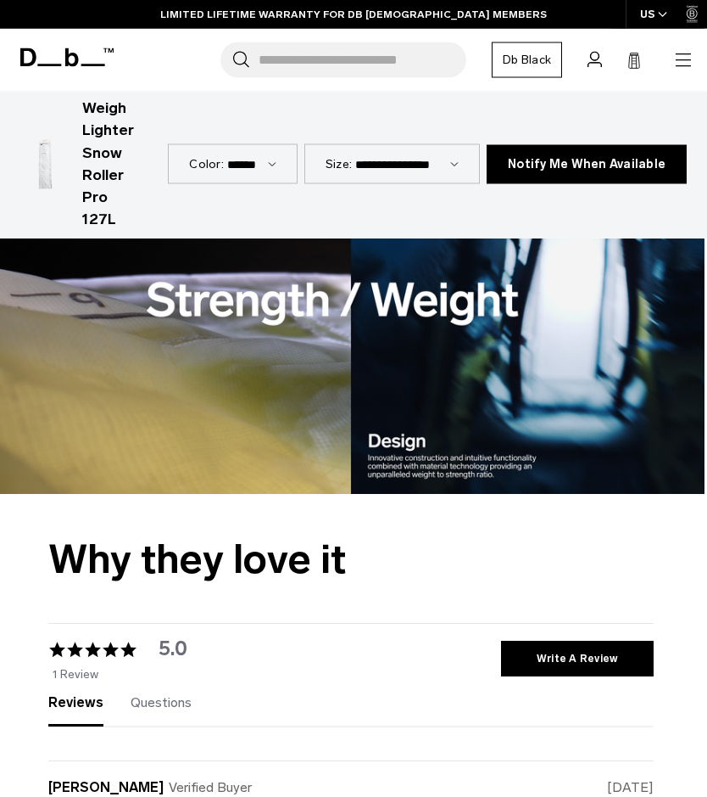
scroll to position [1920, 3]
